Goal: Information Seeking & Learning: Learn about a topic

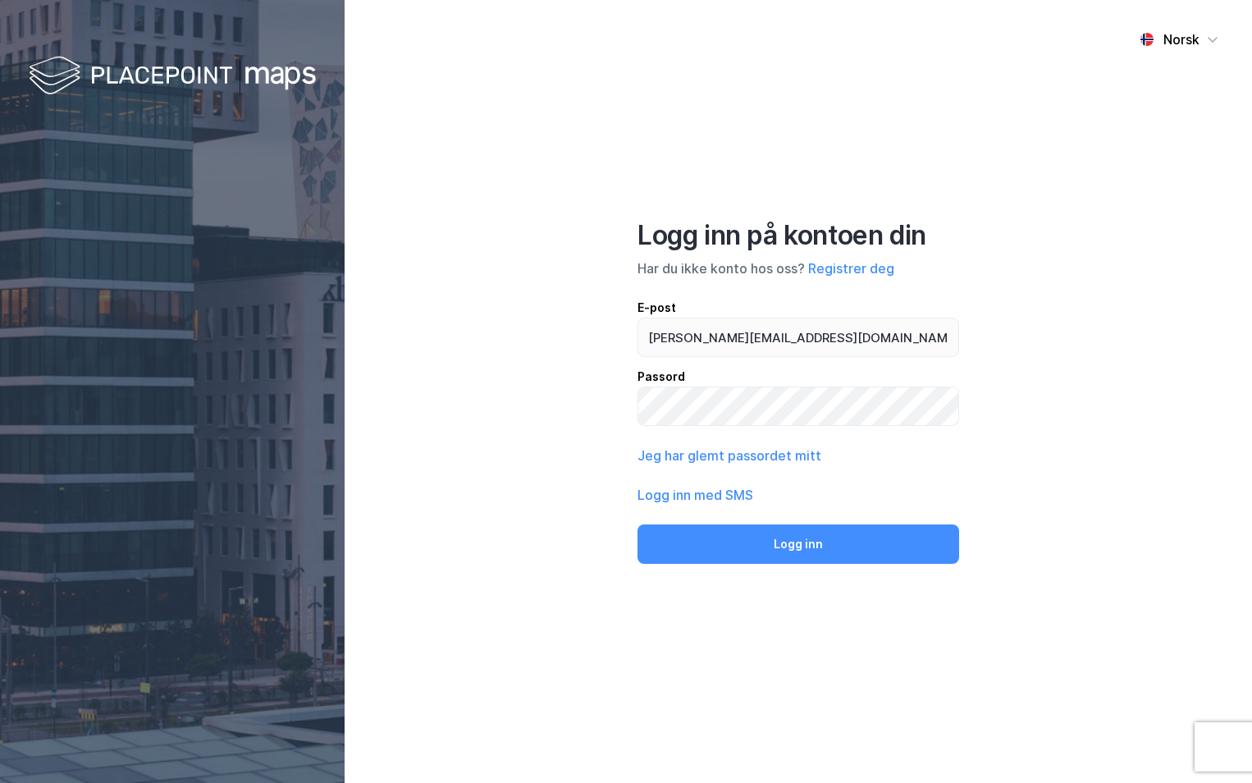
type input "[PERSON_NAME][EMAIL_ADDRESS][DOMAIN_NAME]"
click at [638, 524] on button "Logg inn" at bounding box center [799, 543] width 322 height 39
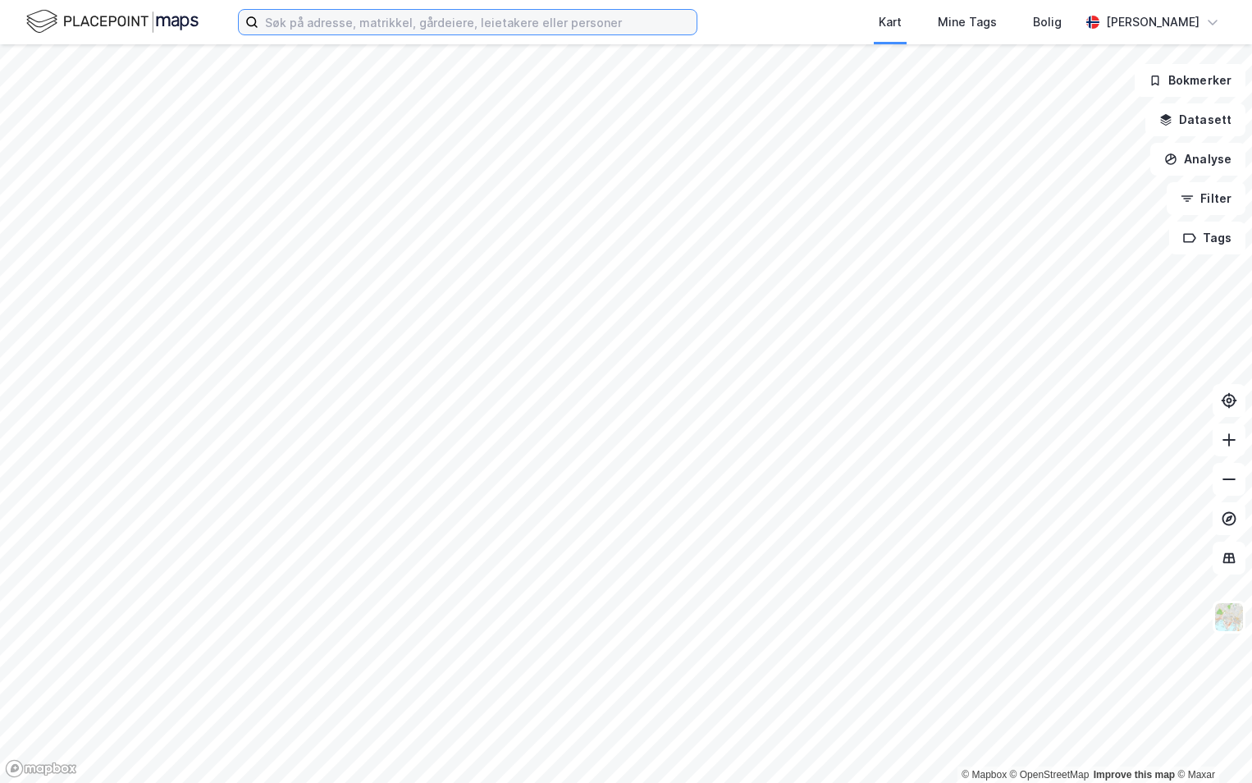
click at [343, 24] on input at bounding box center [477, 22] width 438 height 25
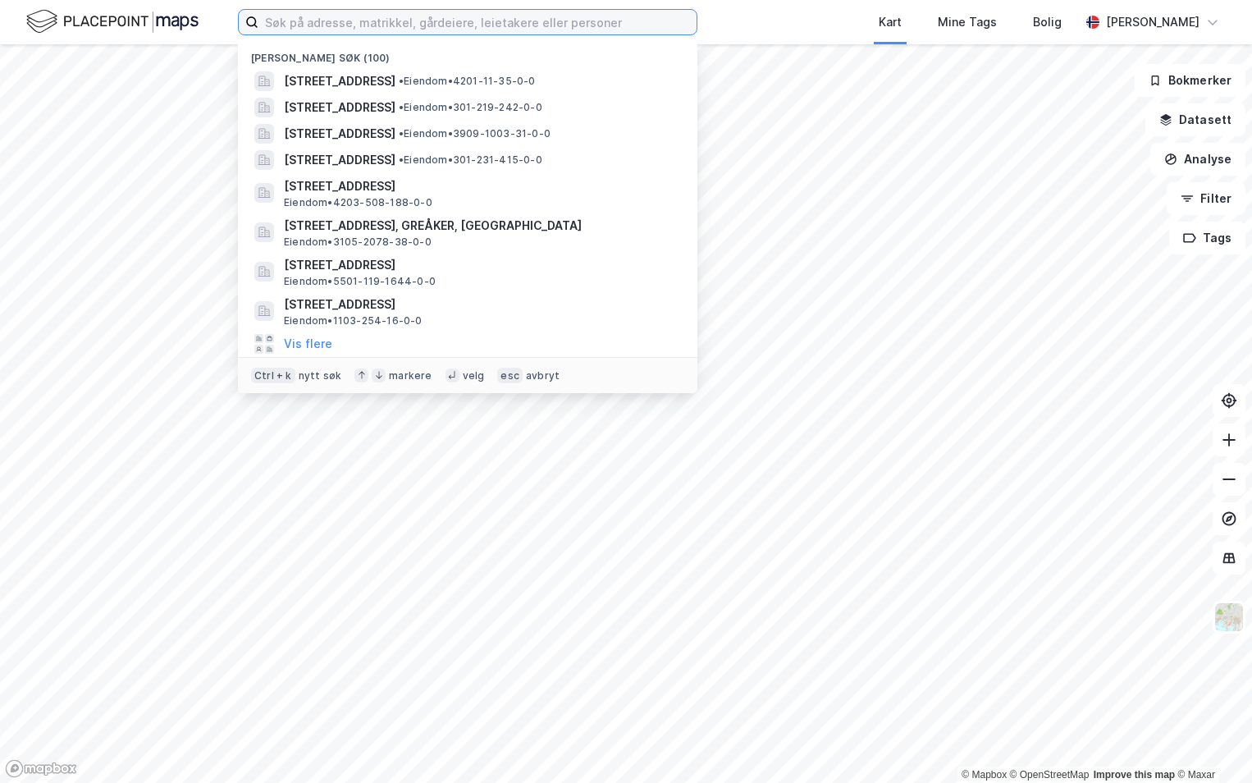
paste input "4624-27/166/0/0"
type input "4624-27/166/0/0"
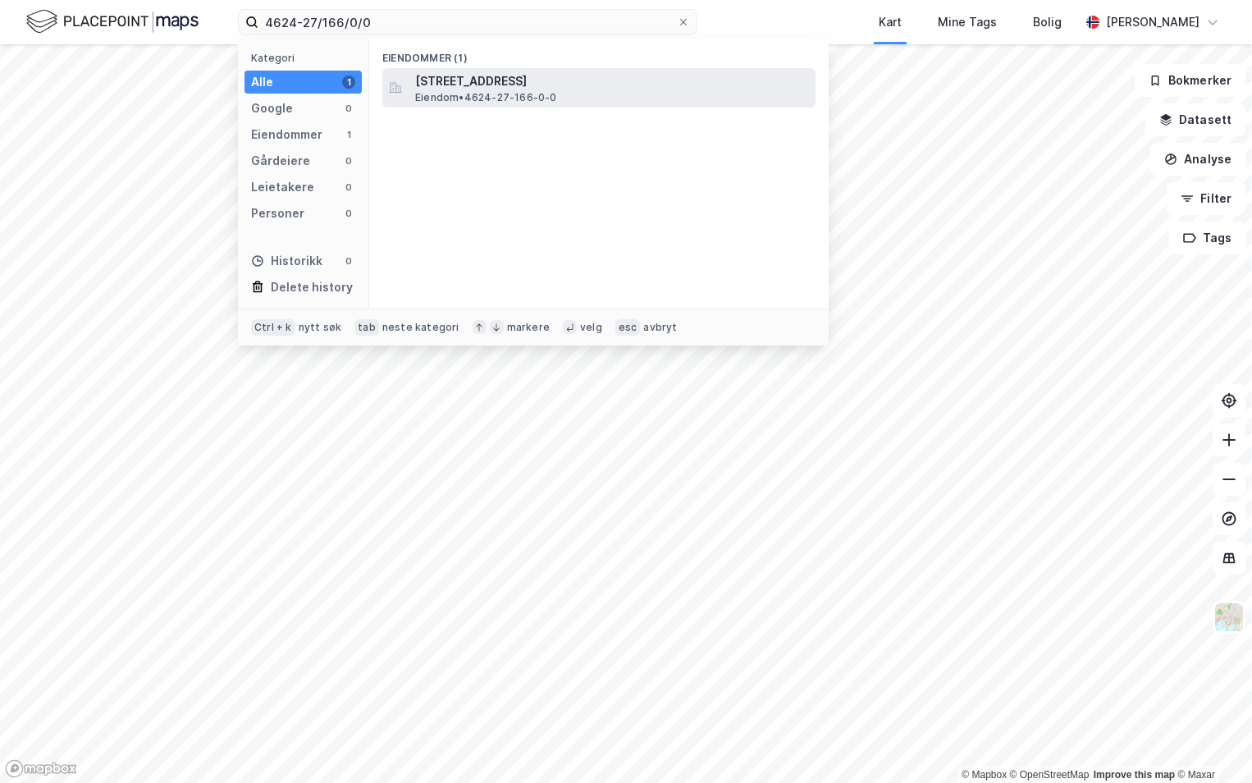
click at [441, 81] on span "[STREET_ADDRESS]" at bounding box center [612, 81] width 394 height 20
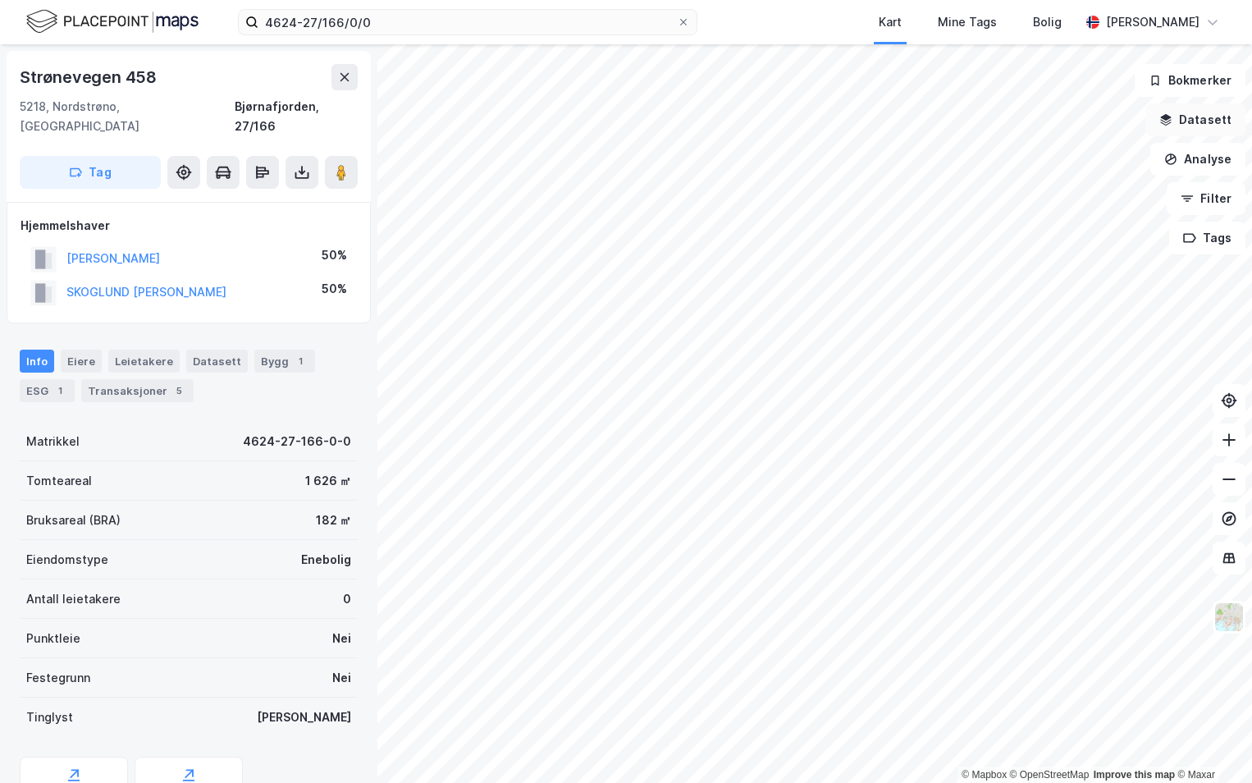
click at [1218, 117] on button "Datasett" at bounding box center [1196, 119] width 100 height 33
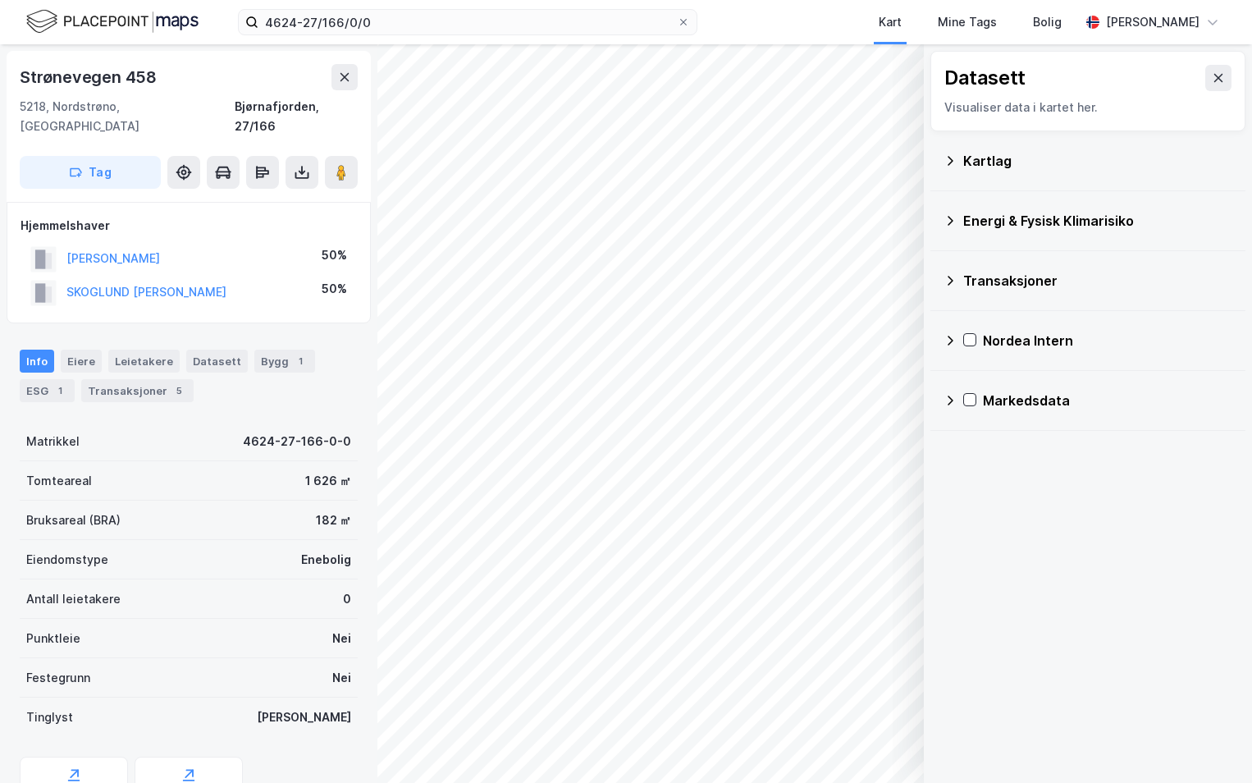
click at [985, 153] on div "Kartlag" at bounding box center [1097, 161] width 269 height 20
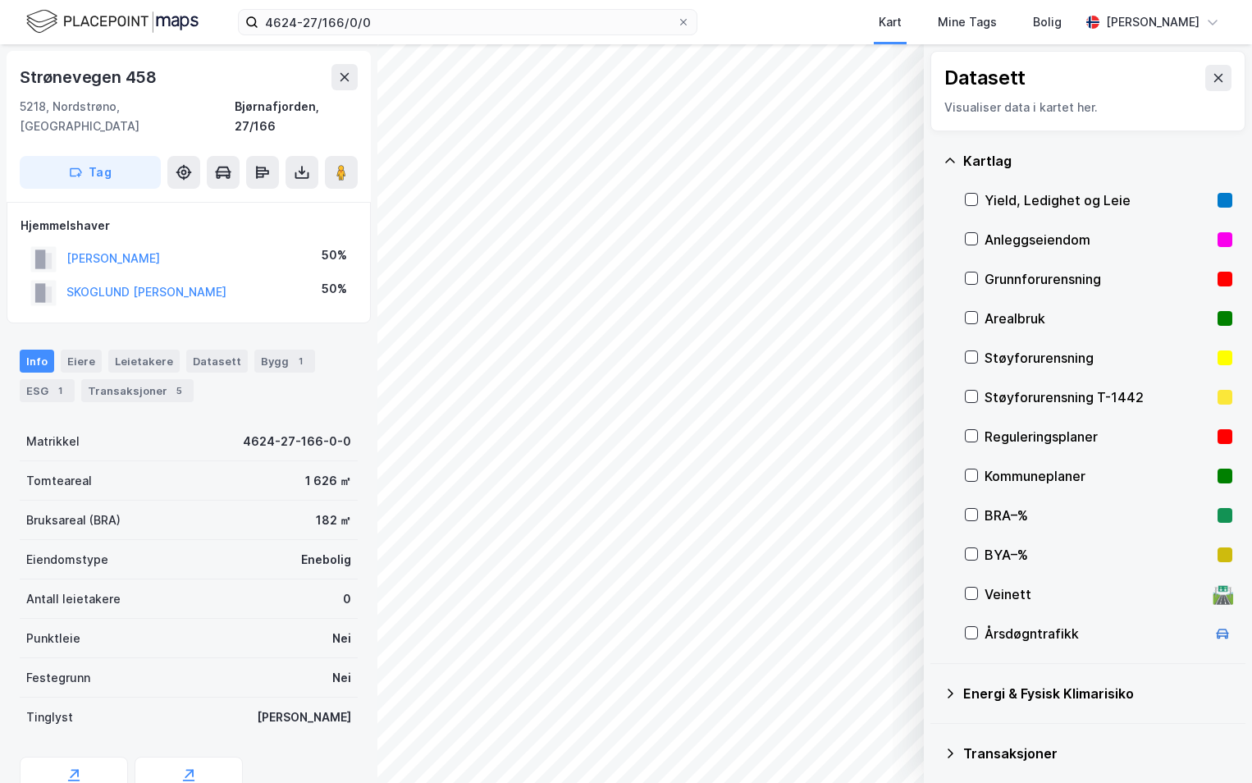
click at [986, 277] on div "Grunnforurensning" at bounding box center [1098, 279] width 226 height 20
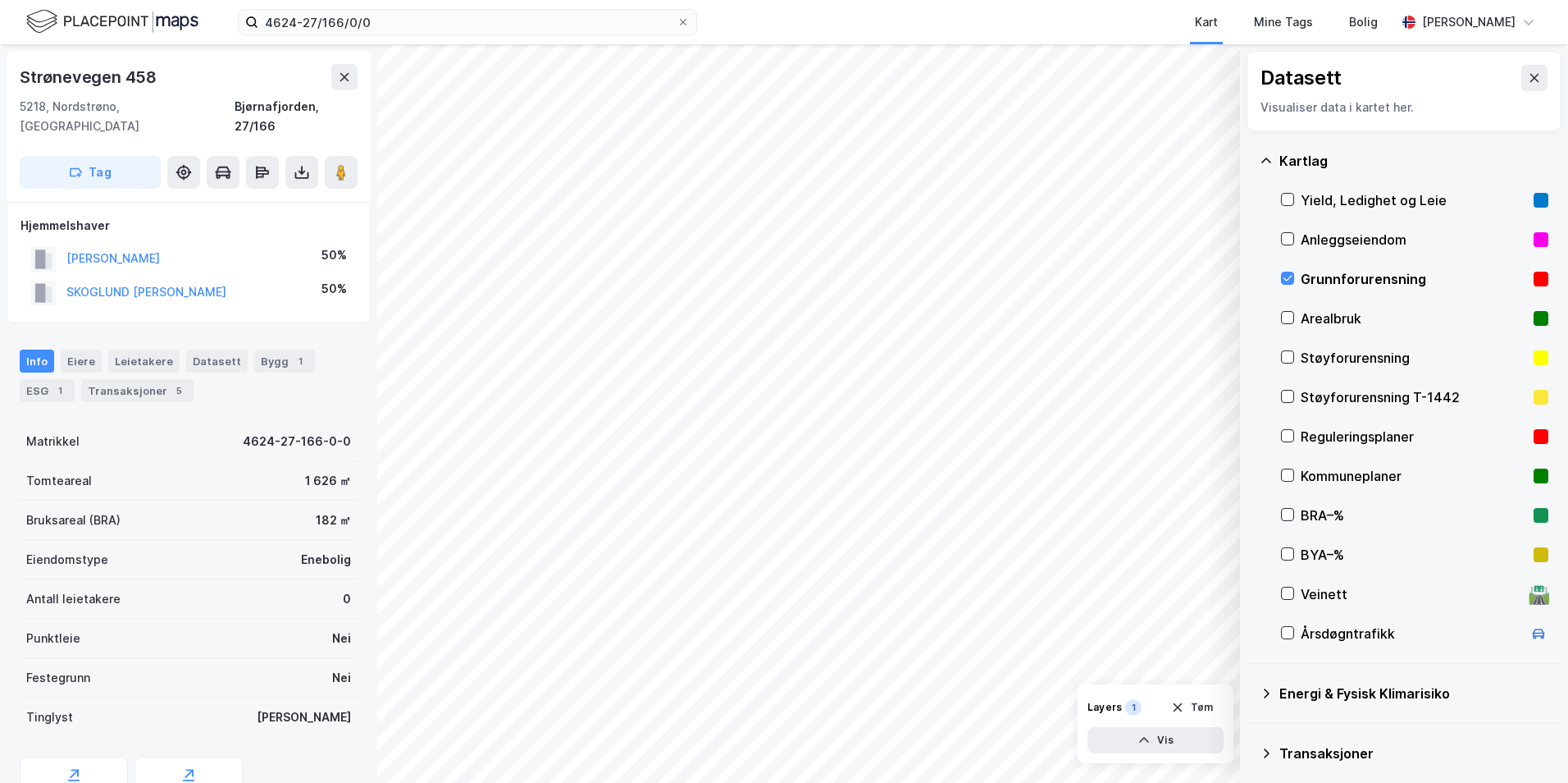
scroll to position [127, 0]
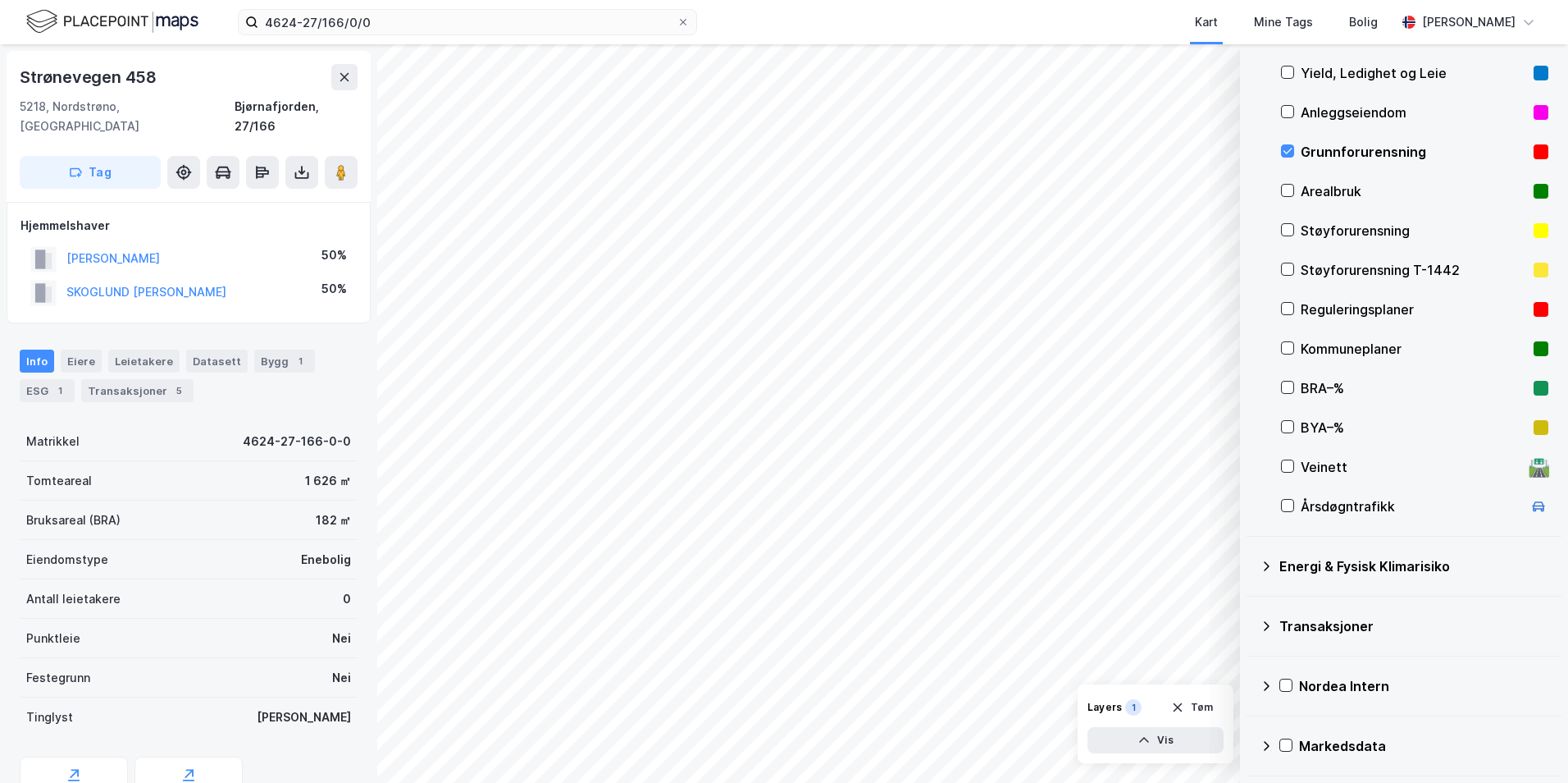
click at [1250, 570] on icon at bounding box center [1265, 566] width 13 height 13
click at [1250, 601] on icon at bounding box center [1306, 604] width 11 height 11
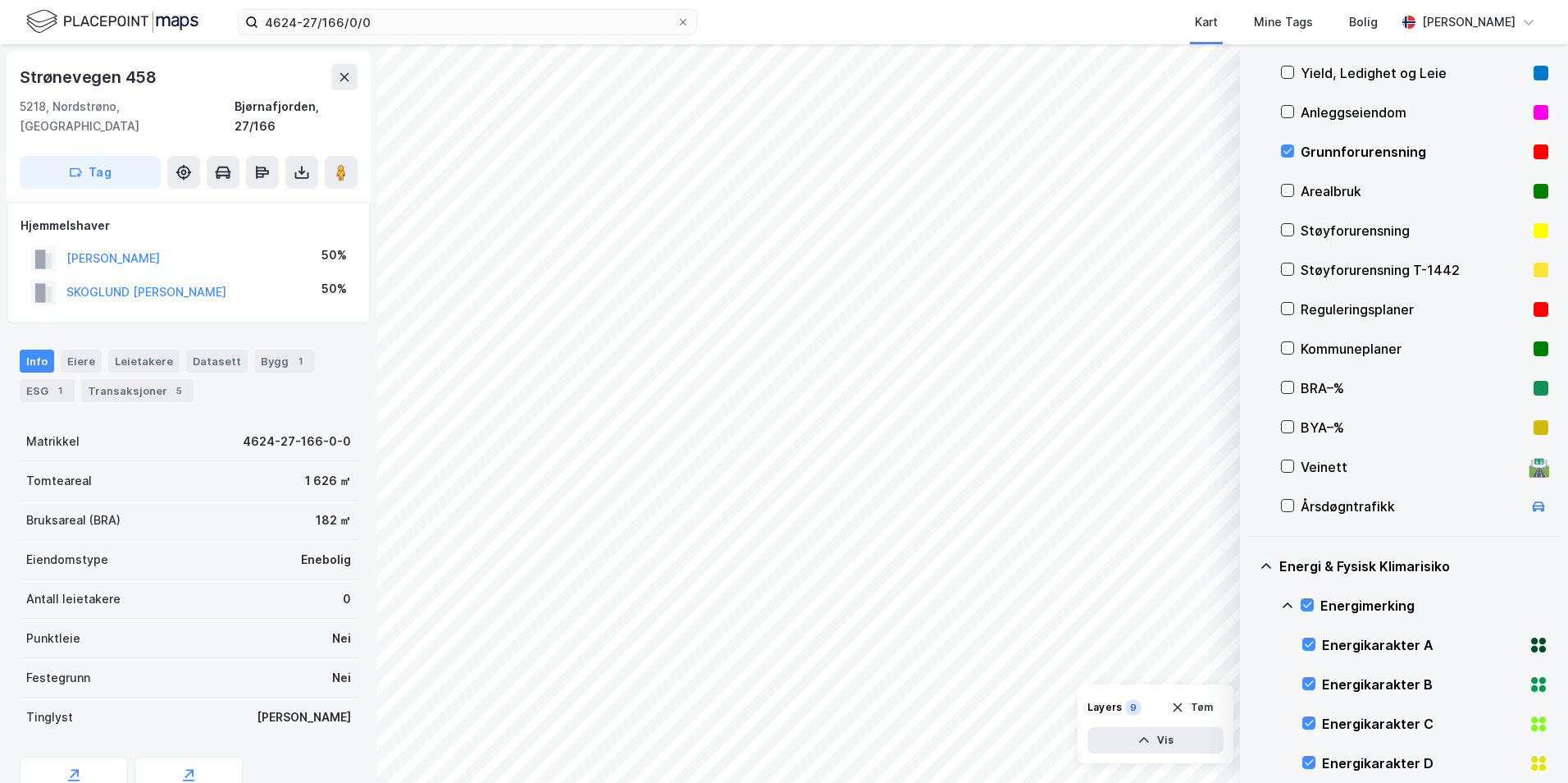
click at [1250, 601] on icon at bounding box center [1287, 605] width 13 height 13
click at [1250, 683] on icon at bounding box center [1306, 683] width 11 height 11
click at [1250, 680] on icon at bounding box center [1287, 684] width 13 height 13
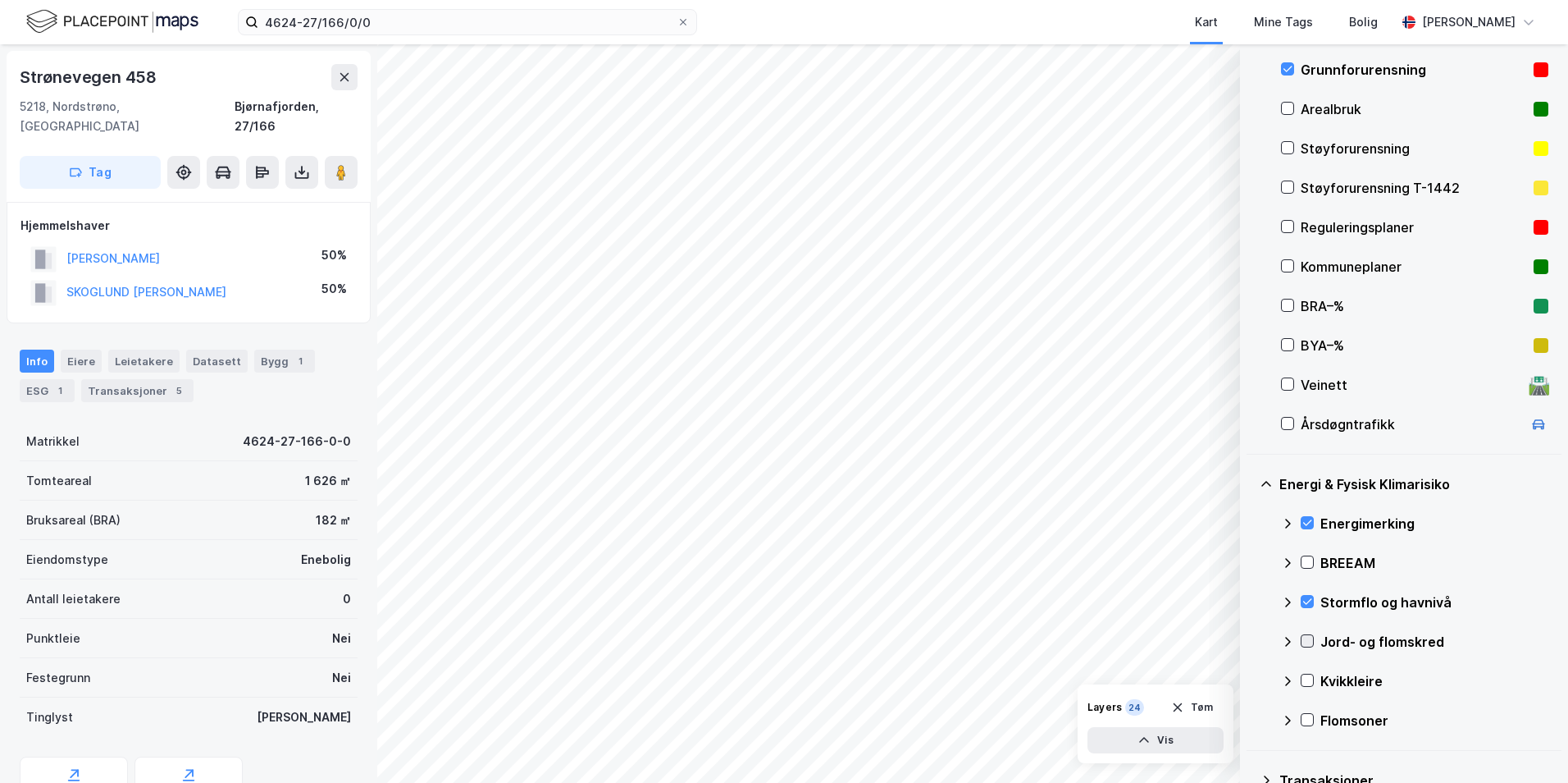
click at [1250, 640] on icon at bounding box center [1306, 640] width 11 height 11
click at [1250, 641] on icon at bounding box center [1287, 641] width 13 height 13
click at [1250, 678] on icon at bounding box center [1306, 680] width 11 height 11
drag, startPoint x: 1287, startPoint y: 679, endPoint x: 1309, endPoint y: 693, distance: 26.1
click at [1250, 679] on icon at bounding box center [1287, 681] width 10 height 6
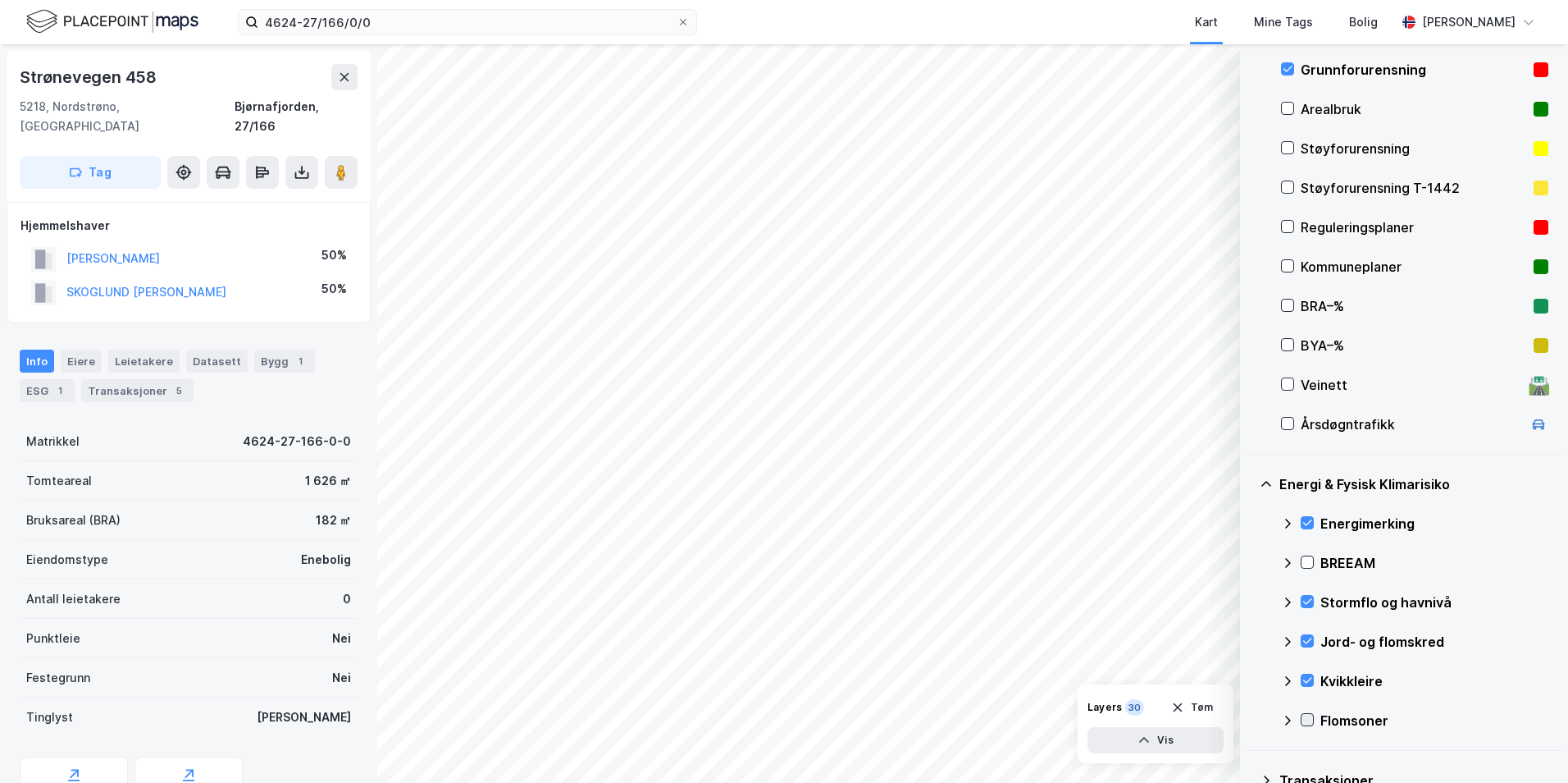
click at [1250, 720] on icon at bounding box center [1307, 720] width 9 height 6
click at [1250, 720] on icon at bounding box center [1287, 720] width 13 height 13
click at [1250, 678] on icon at bounding box center [1306, 680] width 11 height 11
click at [1250, 679] on icon at bounding box center [1287, 681] width 10 height 6
